Goal: Task Accomplishment & Management: Use online tool/utility

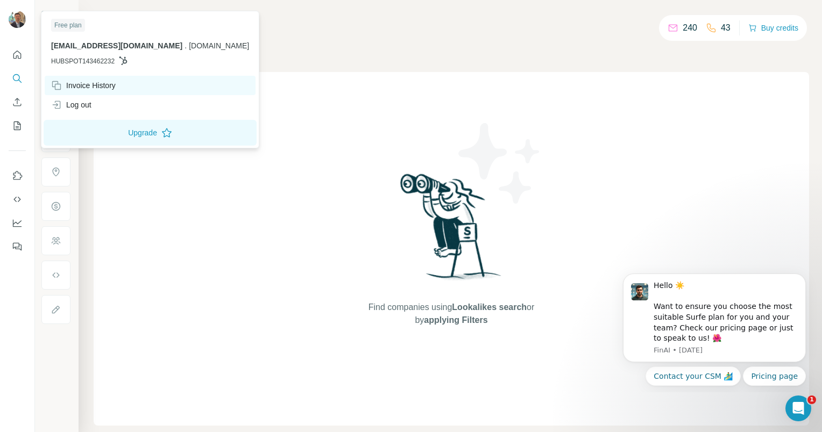
click at [101, 86] on div "Invoice History" at bounding box center [83, 85] width 65 height 11
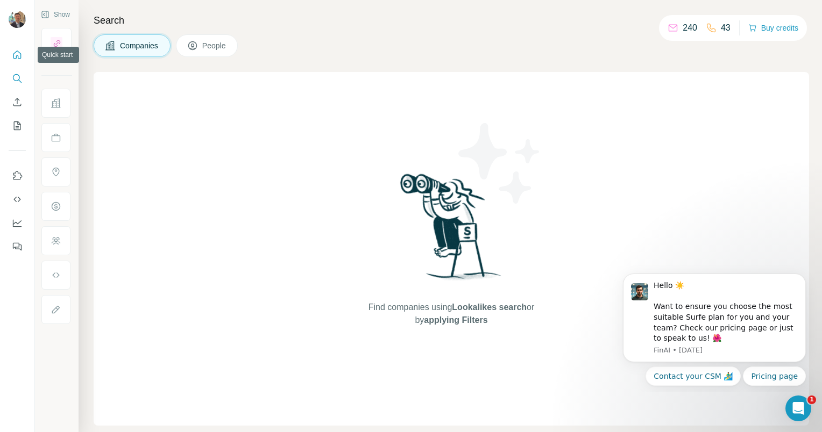
click at [22, 50] on icon "Quick start" at bounding box center [17, 54] width 11 height 11
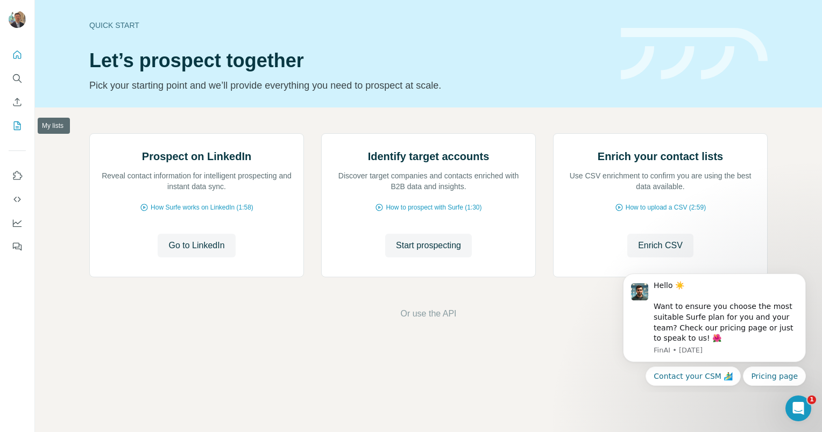
click at [15, 126] on icon "My lists" at bounding box center [17, 125] width 11 height 11
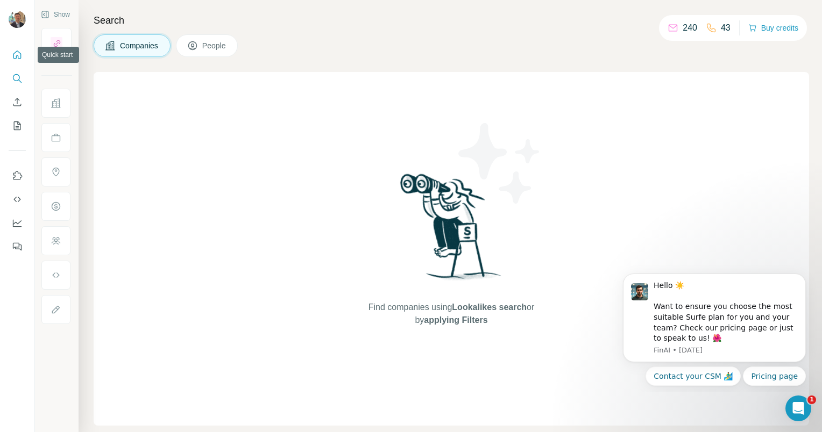
click at [18, 54] on icon "Quick start" at bounding box center [17, 54] width 11 height 11
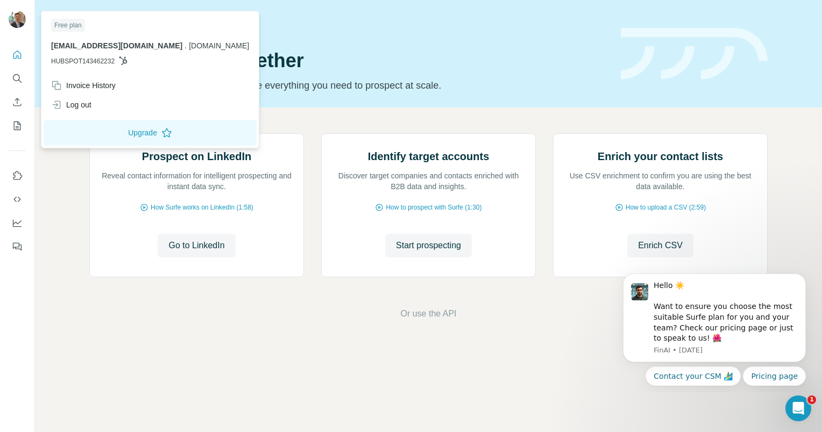
click at [17, 22] on img at bounding box center [17, 19] width 17 height 17
click at [18, 77] on icon "Search" at bounding box center [17, 78] width 11 height 11
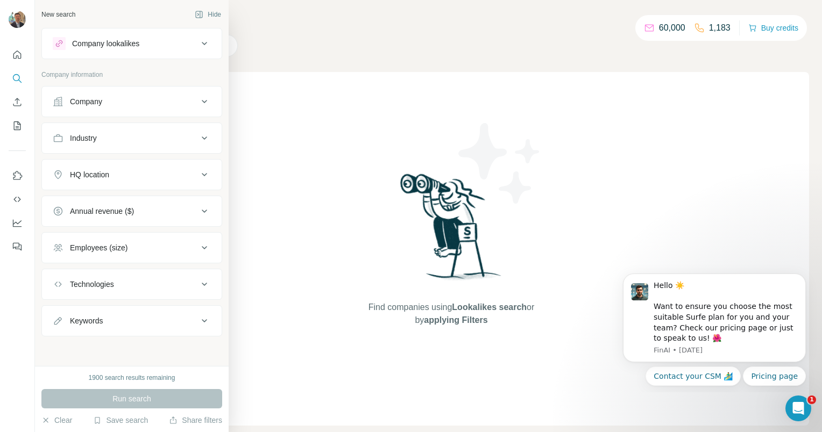
click at [140, 98] on div "Company" at bounding box center [125, 101] width 145 height 11
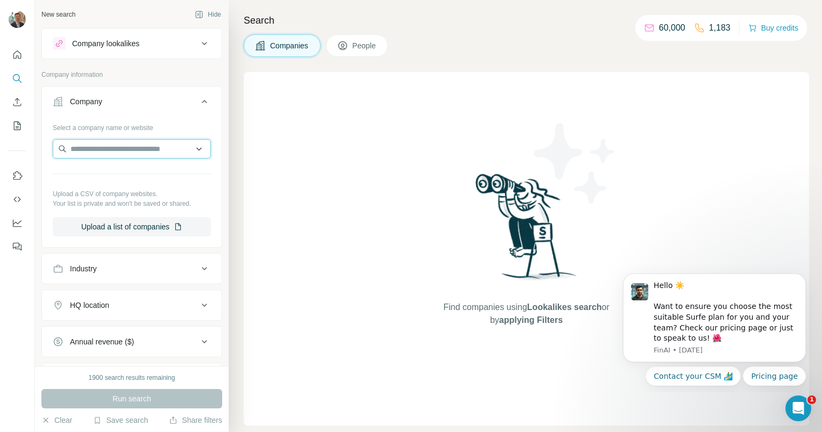
click at [150, 148] on input "text" at bounding box center [132, 148] width 158 height 19
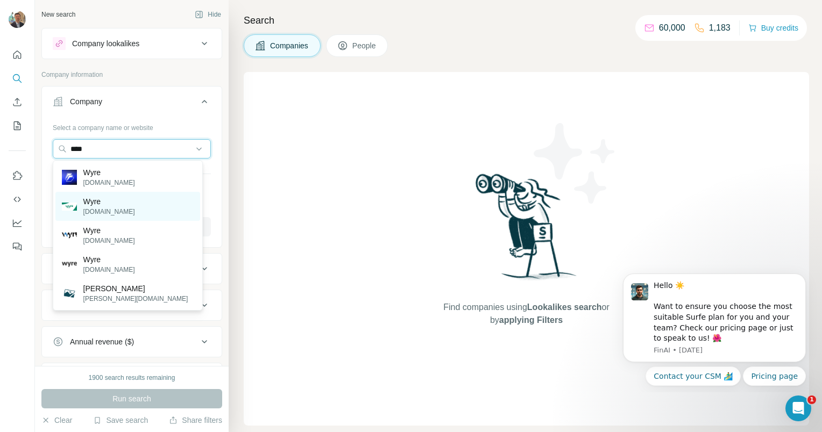
type input "****"
click at [116, 203] on div "Wyre [DOMAIN_NAME]" at bounding box center [127, 206] width 145 height 29
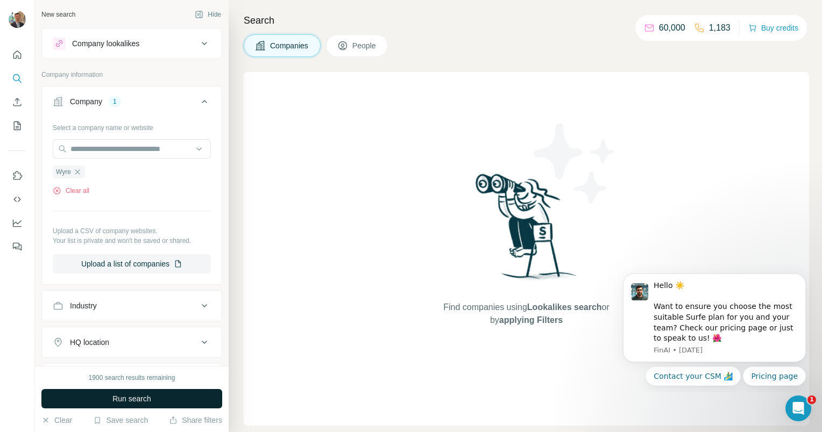
click at [154, 403] on button "Run search" at bounding box center [131, 398] width 181 height 19
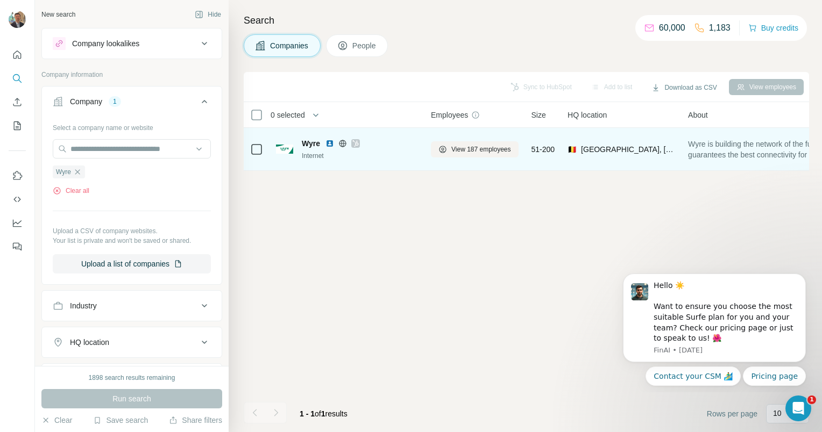
click at [320, 139] on span "Wyre" at bounding box center [311, 143] width 18 height 11
click at [496, 147] on span "View 187 employees" at bounding box center [481, 150] width 60 height 10
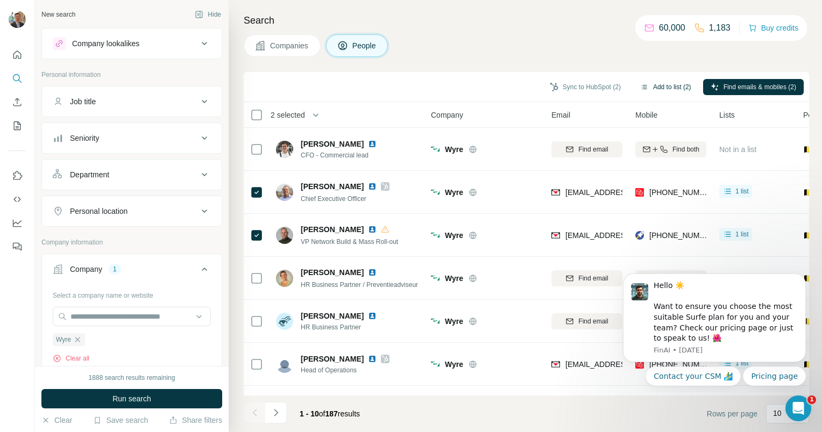
click at [668, 88] on button "Add to list (2)" at bounding box center [666, 87] width 66 height 16
click at [655, 86] on button "Add to list (2)" at bounding box center [666, 87] width 66 height 16
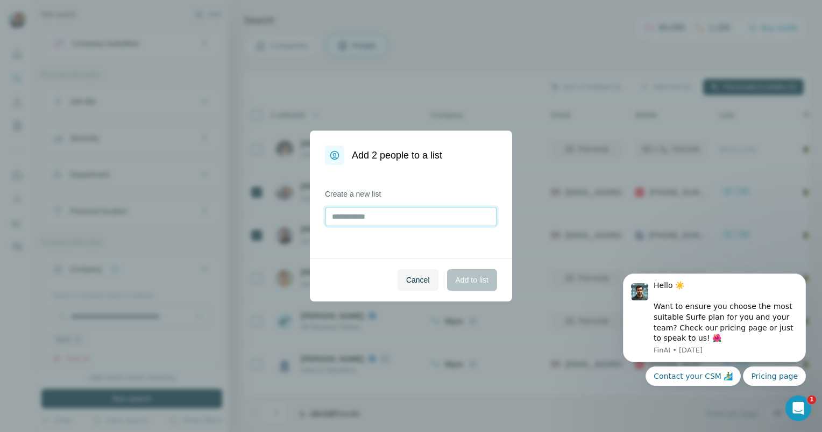
click at [385, 221] on input "text" at bounding box center [411, 216] width 172 height 19
type input "****"
click at [486, 280] on span "Add to list" at bounding box center [472, 280] width 33 height 11
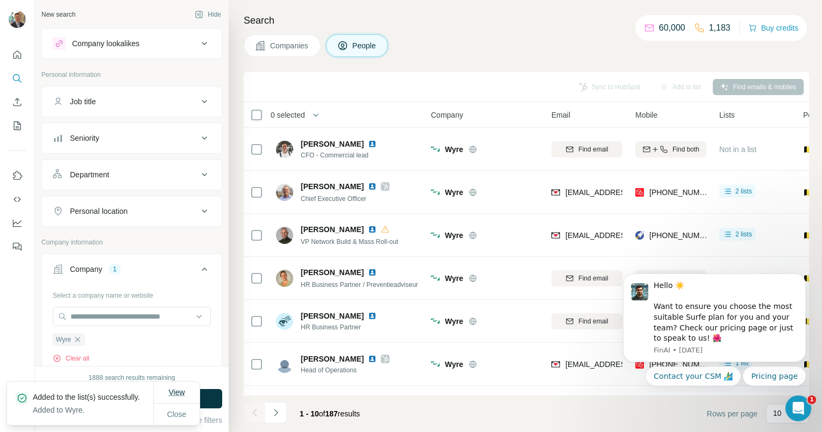
click at [180, 388] on span "View" at bounding box center [176, 392] width 16 height 9
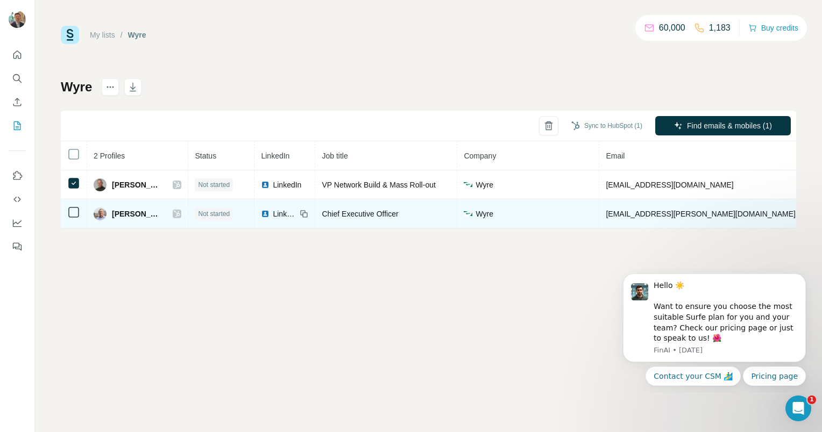
click at [67, 212] on td at bounding box center [74, 214] width 26 height 29
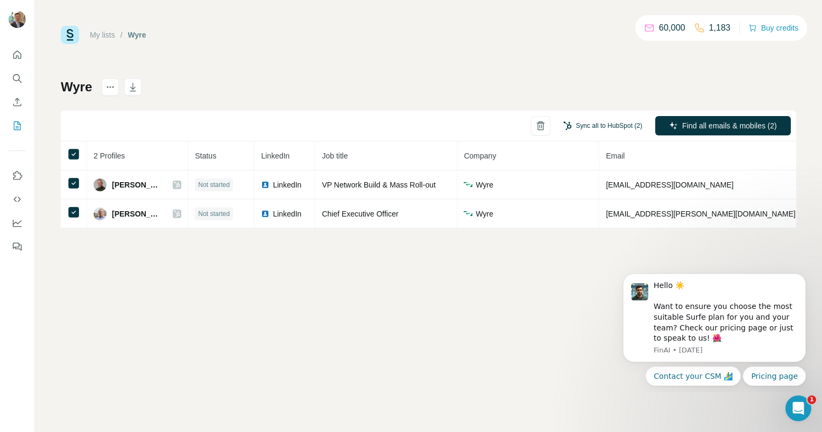
click at [618, 123] on button "Sync all to HubSpot (2)" at bounding box center [603, 126] width 94 height 16
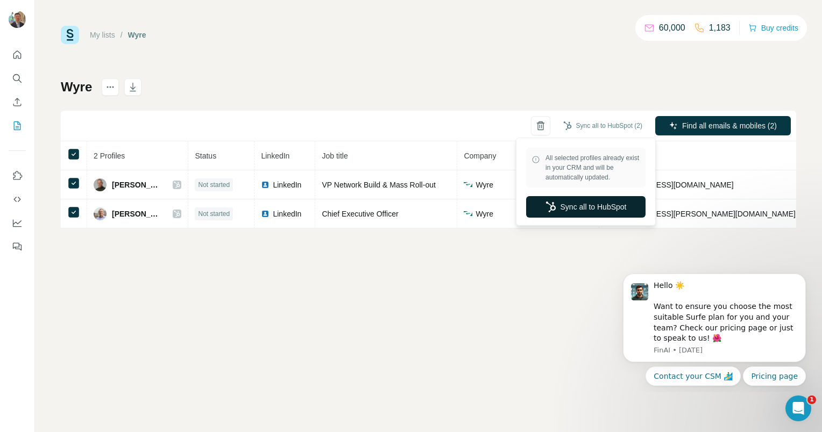
click at [604, 205] on button "Sync all to HubSpot" at bounding box center [585, 207] width 119 height 22
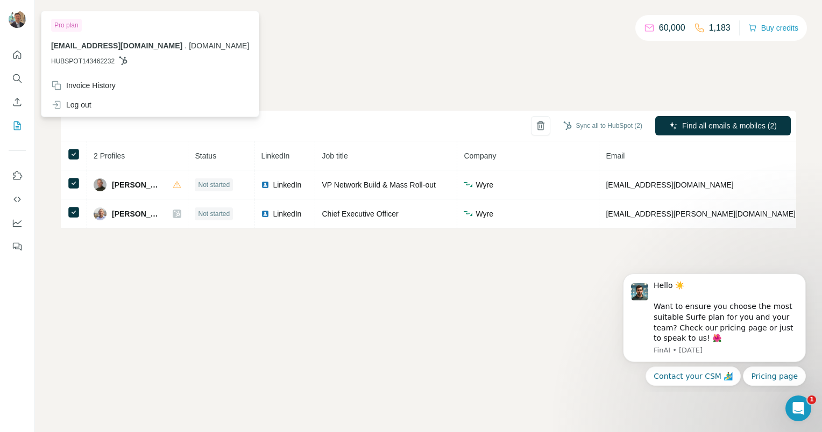
click at [15, 17] on img at bounding box center [17, 19] width 17 height 17
click at [383, 86] on div "Wyre Sync all to HubSpot (2) Find all emails & mobiles (2) 2 Profiles Status Li…" at bounding box center [428, 154] width 735 height 150
click at [14, 17] on img at bounding box center [17, 19] width 17 height 17
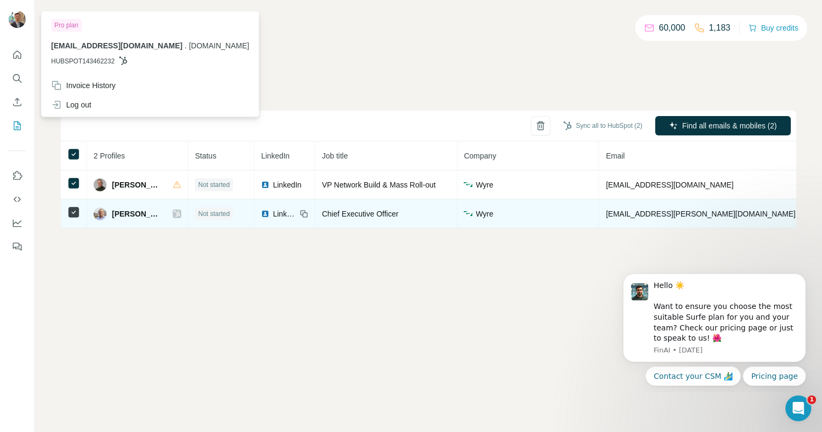
click at [174, 213] on icon at bounding box center [177, 214] width 6 height 9
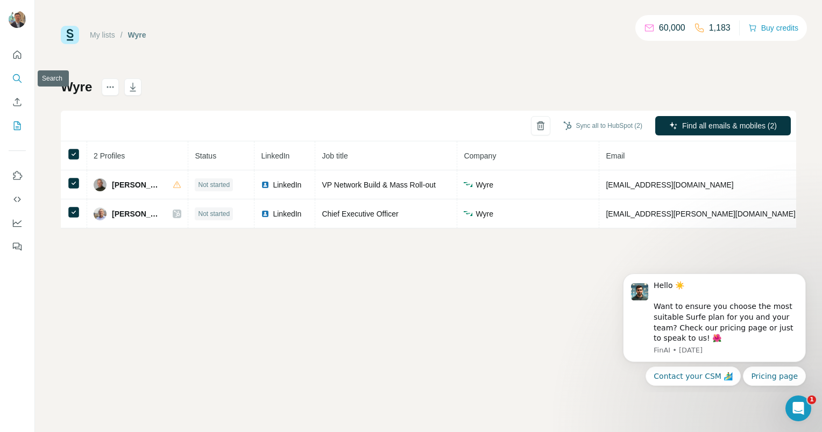
click at [16, 77] on icon "Search" at bounding box center [17, 78] width 11 height 11
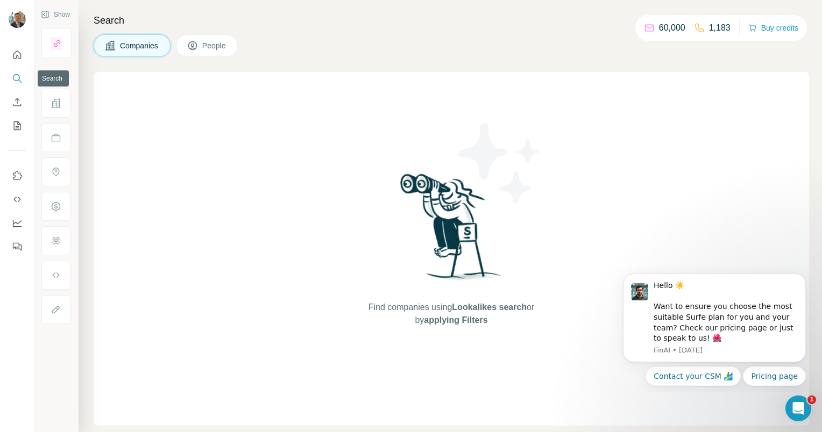
click at [15, 78] on icon "Search" at bounding box center [17, 78] width 11 height 11
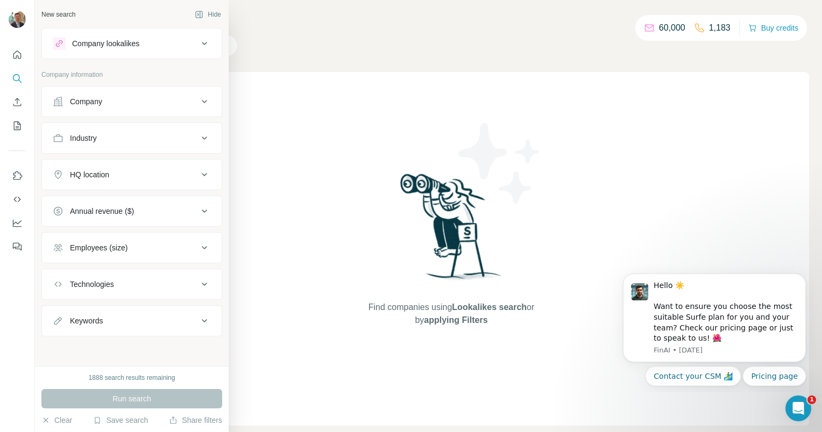
click at [136, 105] on div "Company" at bounding box center [125, 101] width 145 height 11
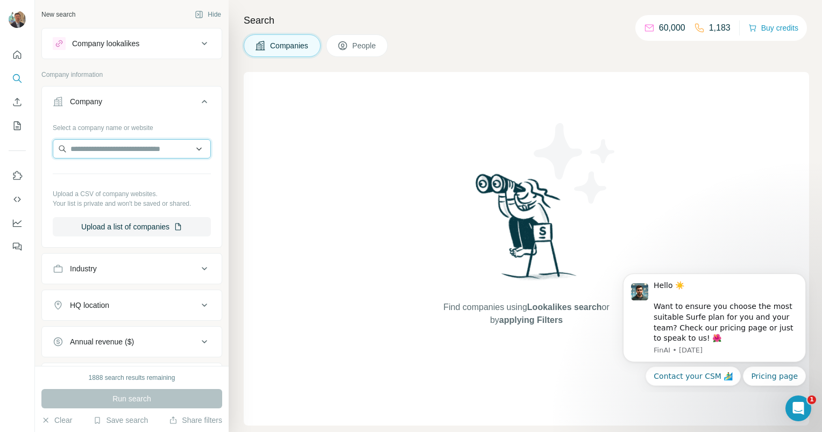
click at [112, 155] on input "text" at bounding box center [132, 148] width 158 height 19
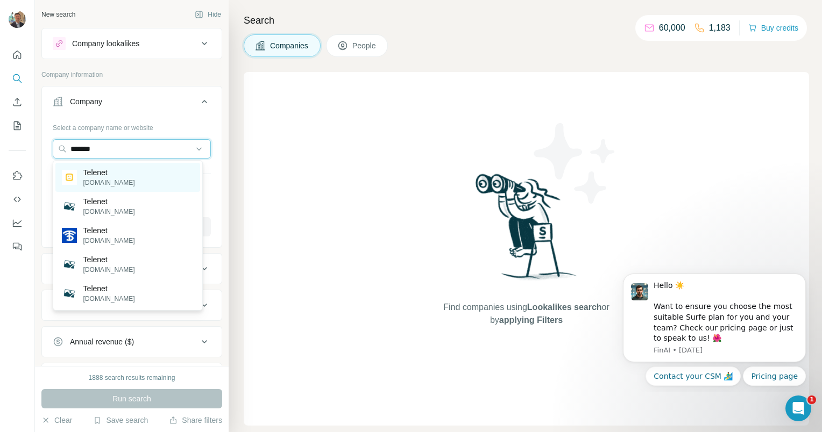
type input "*******"
click at [109, 174] on p "Telenet" at bounding box center [109, 172] width 52 height 11
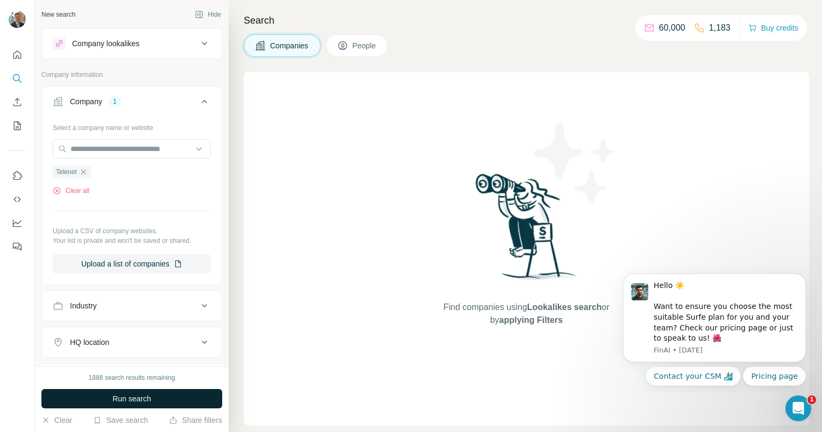
click at [157, 400] on button "Run search" at bounding box center [131, 398] width 181 height 19
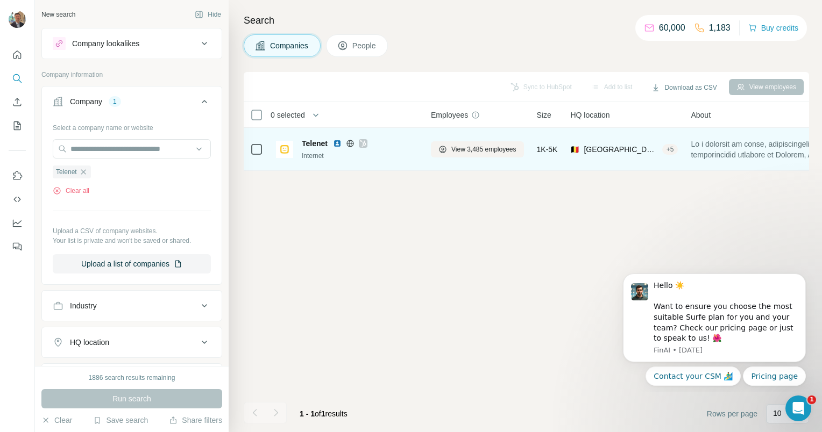
click at [308, 144] on span "Telenet" at bounding box center [315, 143] width 26 height 11
click at [286, 150] on img at bounding box center [284, 149] width 17 height 17
click at [320, 140] on span "Telenet" at bounding box center [315, 143] width 26 height 11
click at [506, 150] on span "View 3,485 employees" at bounding box center [483, 150] width 65 height 10
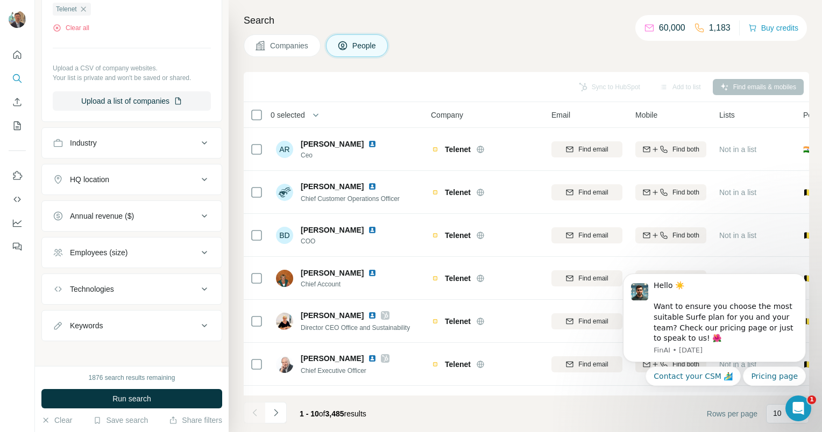
scroll to position [334, 0]
click at [88, 321] on div "Keywords" at bounding box center [86, 323] width 33 height 11
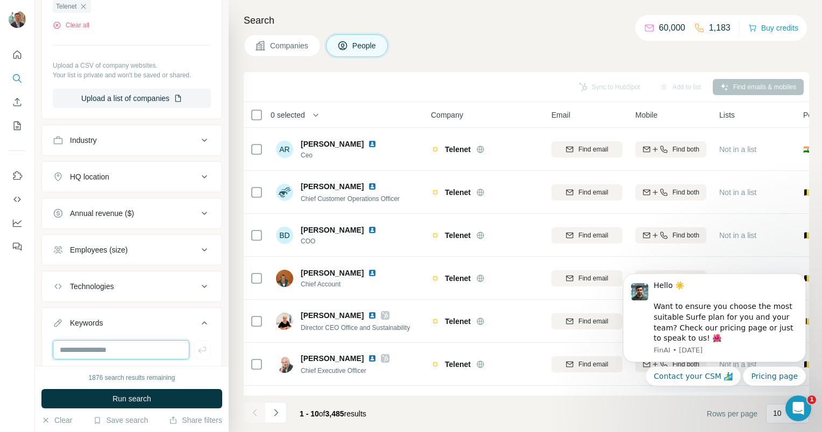
click at [84, 343] on input "text" at bounding box center [121, 349] width 137 height 19
type input "*****"
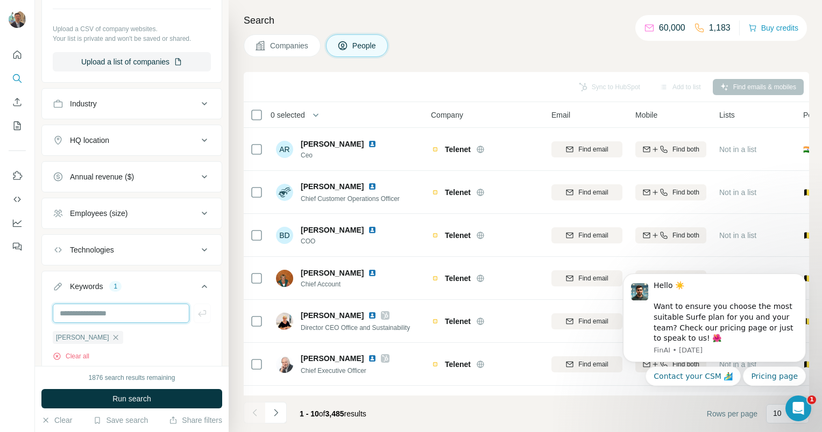
scroll to position [405, 0]
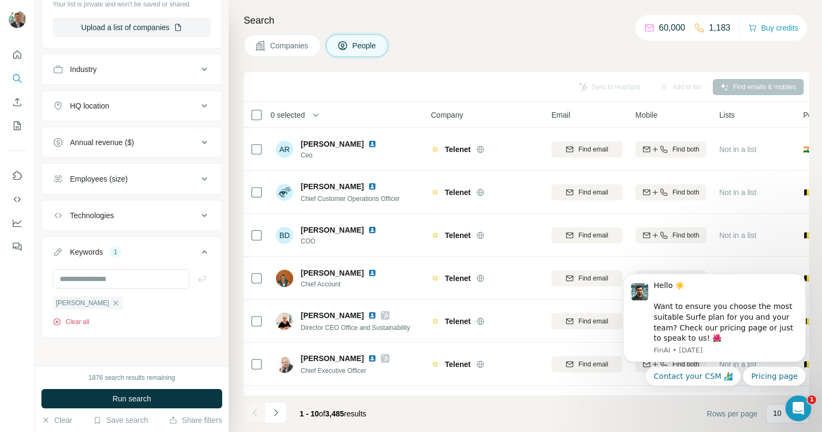
click at [77, 317] on button "Clear all" at bounding box center [71, 322] width 37 height 10
click at [77, 289] on input "text" at bounding box center [121, 278] width 137 height 19
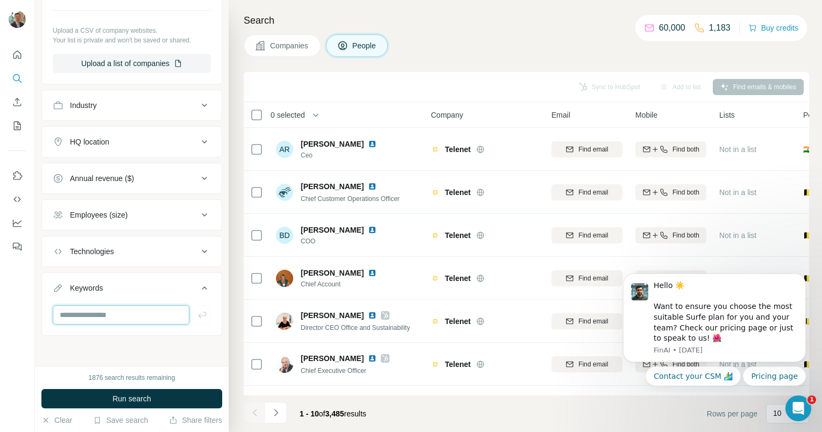
scroll to position [366, 0]
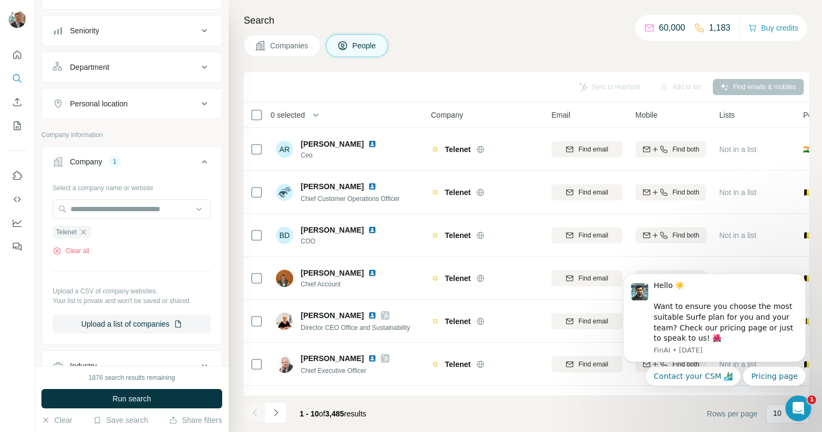
scroll to position [215, 0]
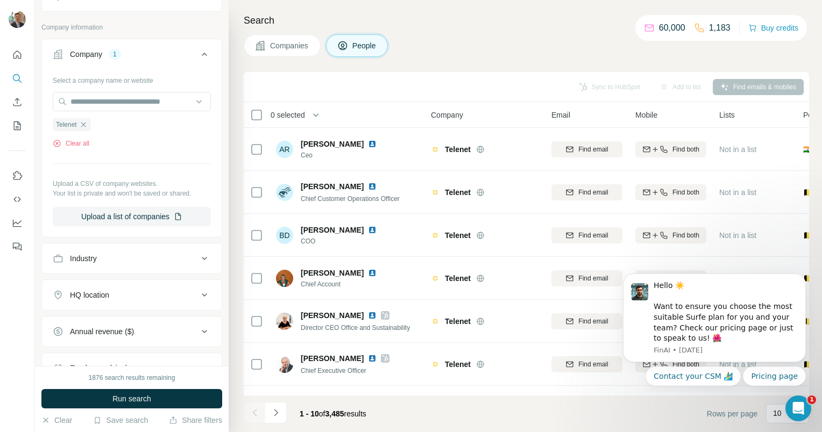
click at [376, 43] on span "People" at bounding box center [364, 45] width 25 height 11
